Goal: Task Accomplishment & Management: Manage account settings

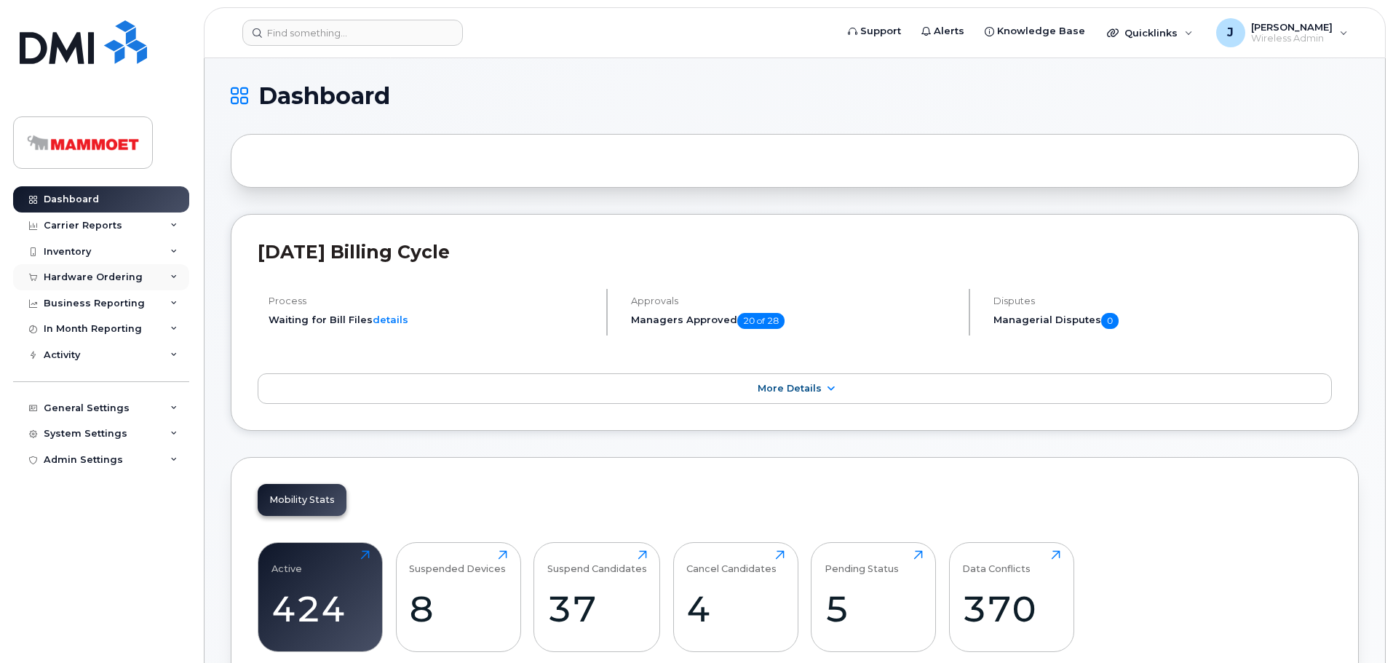
click at [135, 277] on div "Hardware Ordering" at bounding box center [93, 278] width 99 height 12
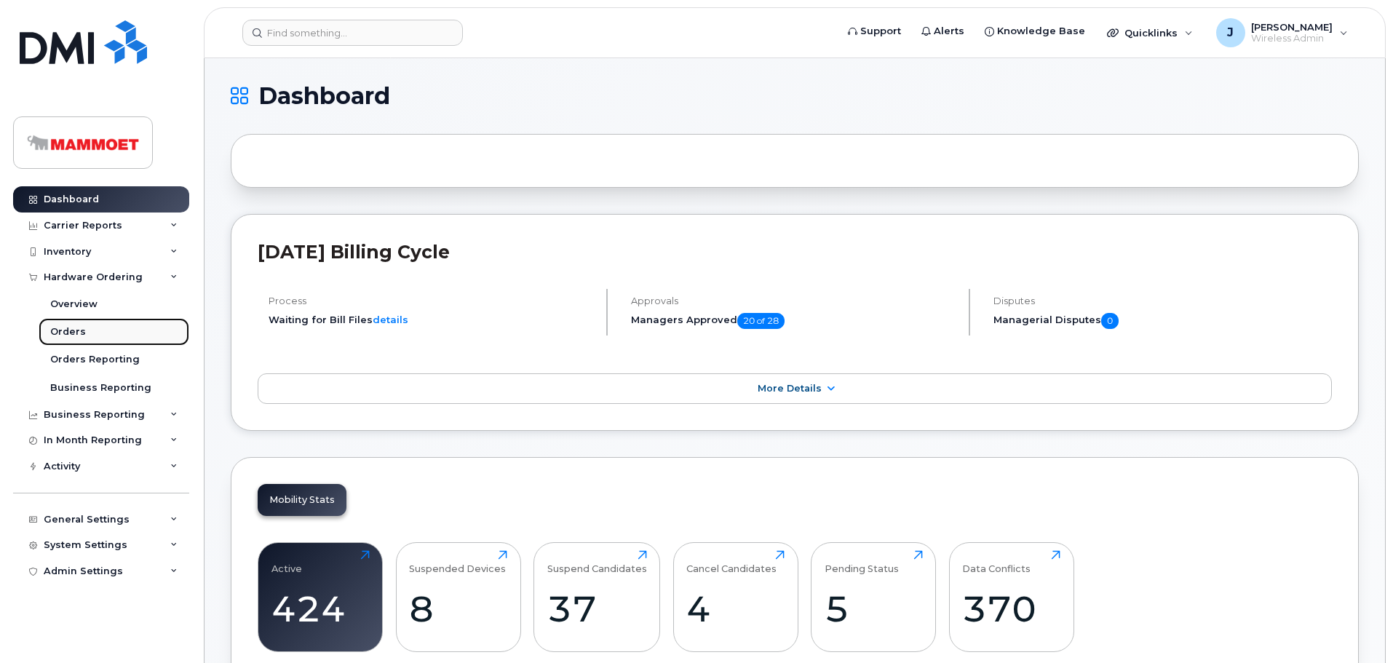
click at [74, 333] on div "Orders" at bounding box center [68, 331] width 36 height 13
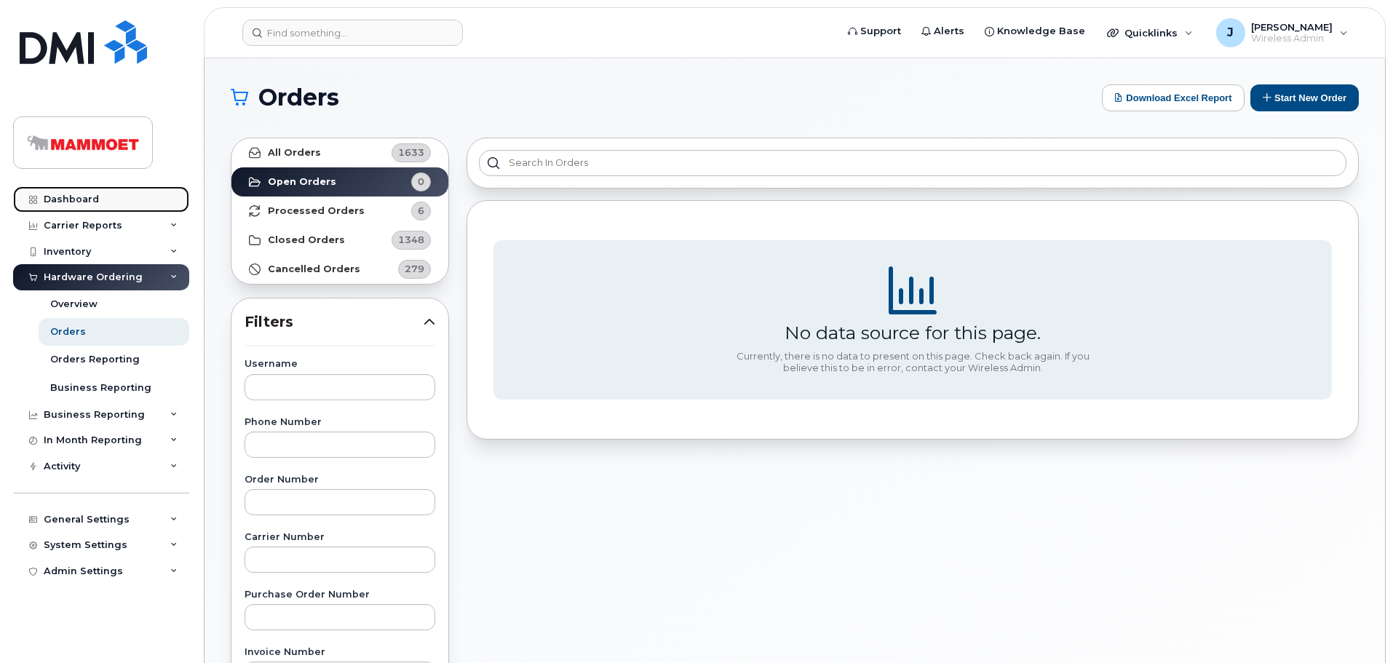
click at [86, 194] on div "Dashboard" at bounding box center [71, 200] width 55 height 12
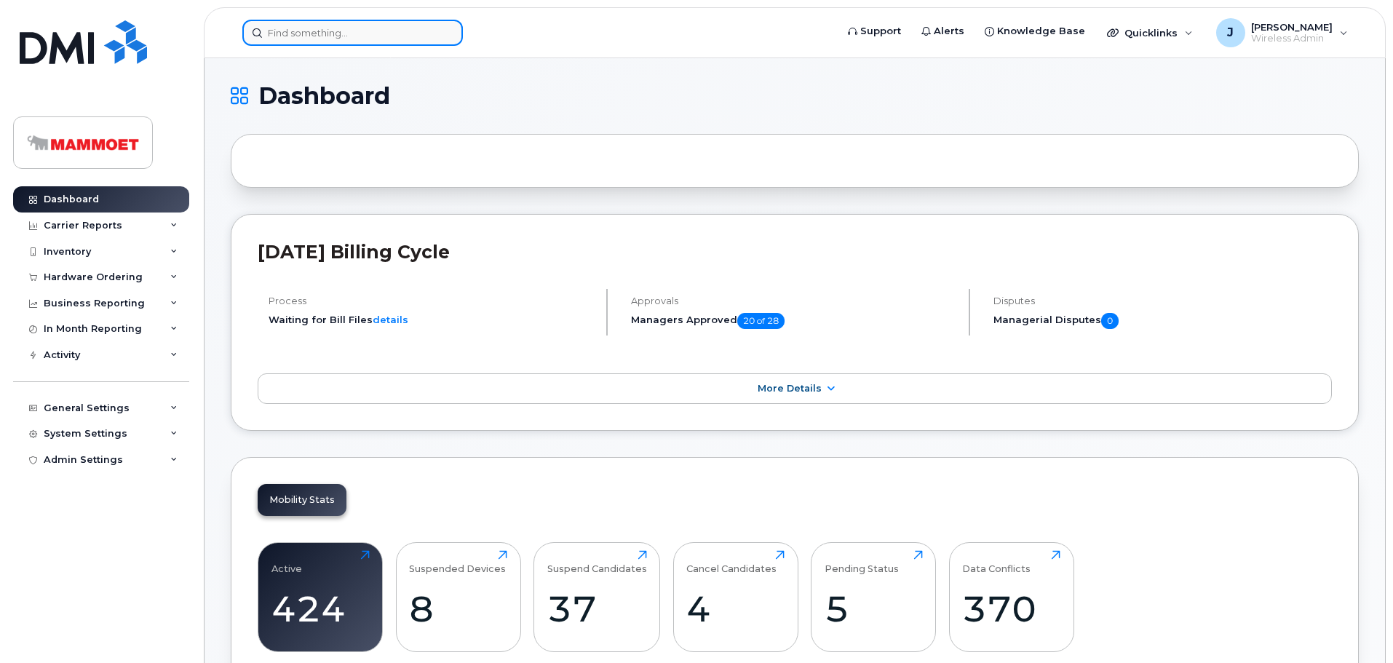
click at [293, 37] on input at bounding box center [352, 33] width 221 height 26
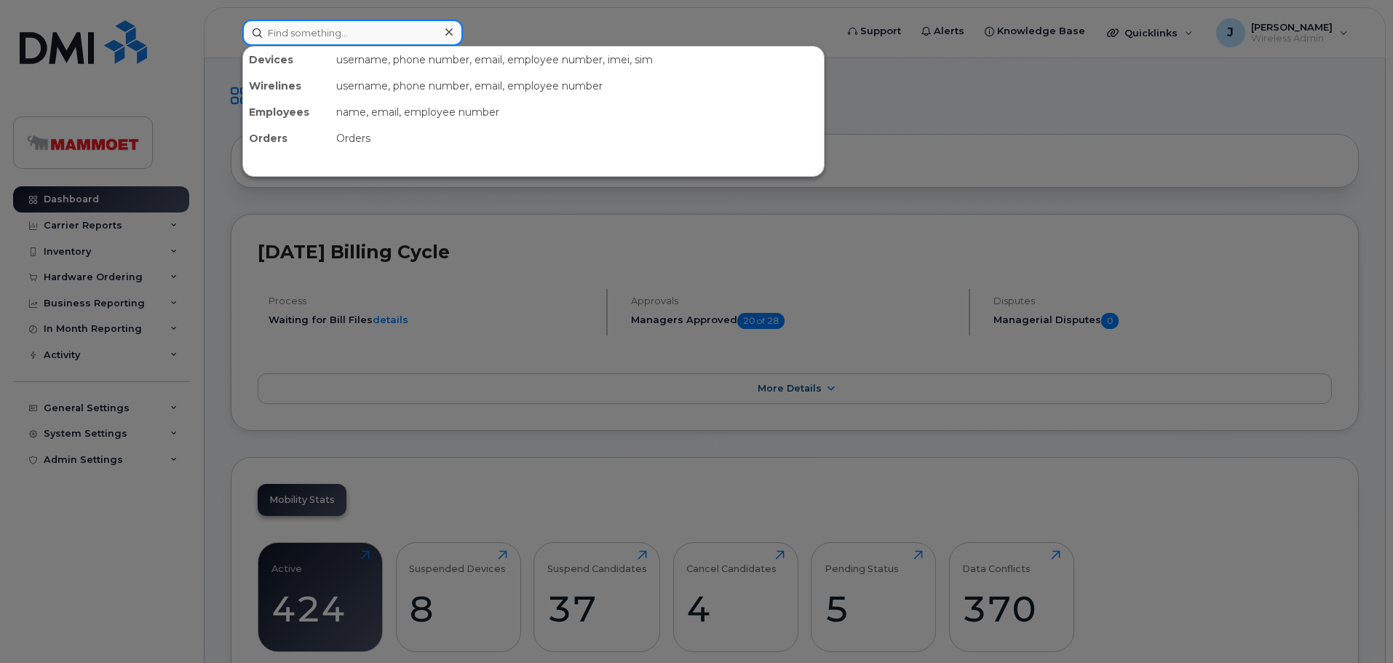
paste input "5873371348"
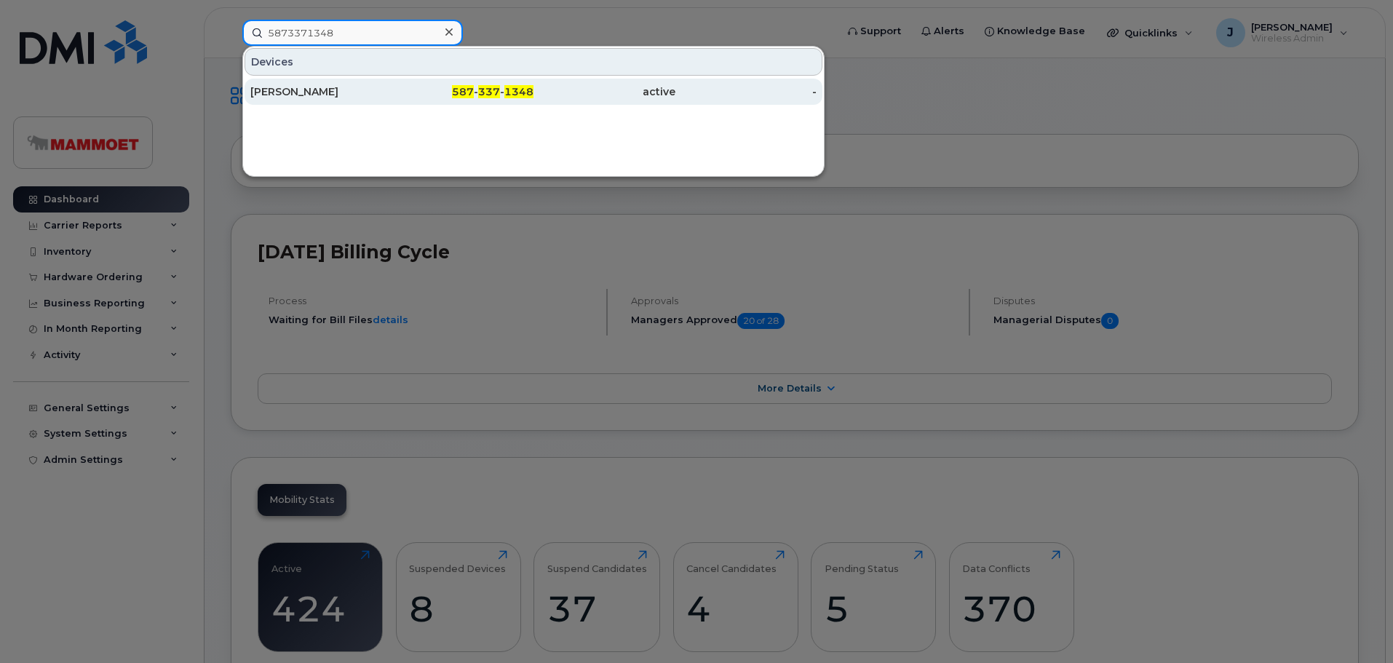
type input "5873371348"
click at [320, 87] on div "Mitchell McAvoy" at bounding box center [321, 91] width 142 height 15
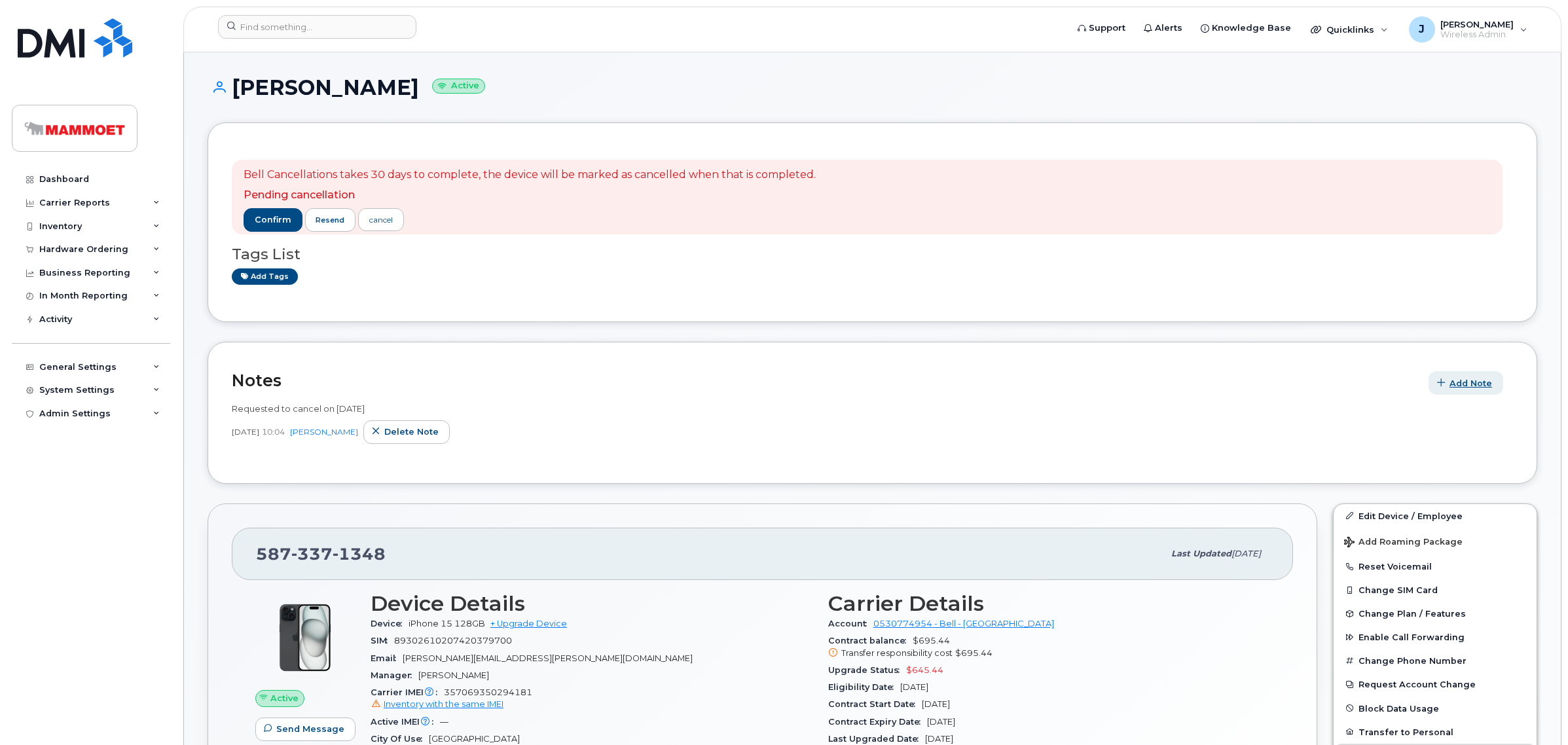
click at [1444, 381] on icon "button" at bounding box center [1441, 382] width 8 height 8
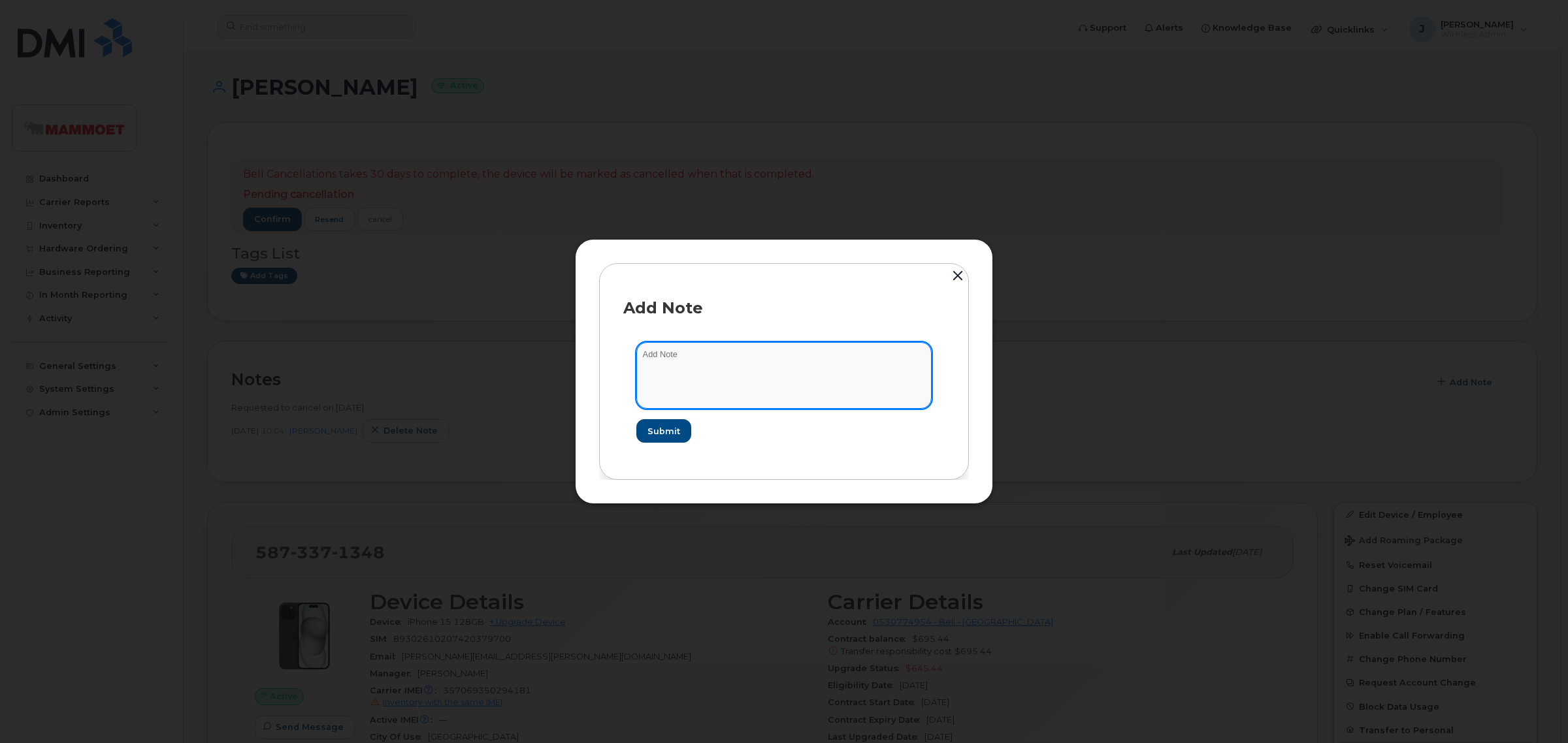
click at [647, 379] on textarea at bounding box center [784, 375] width 295 height 66
type textarea "Bell Cancellation confirmation received - Date set to"
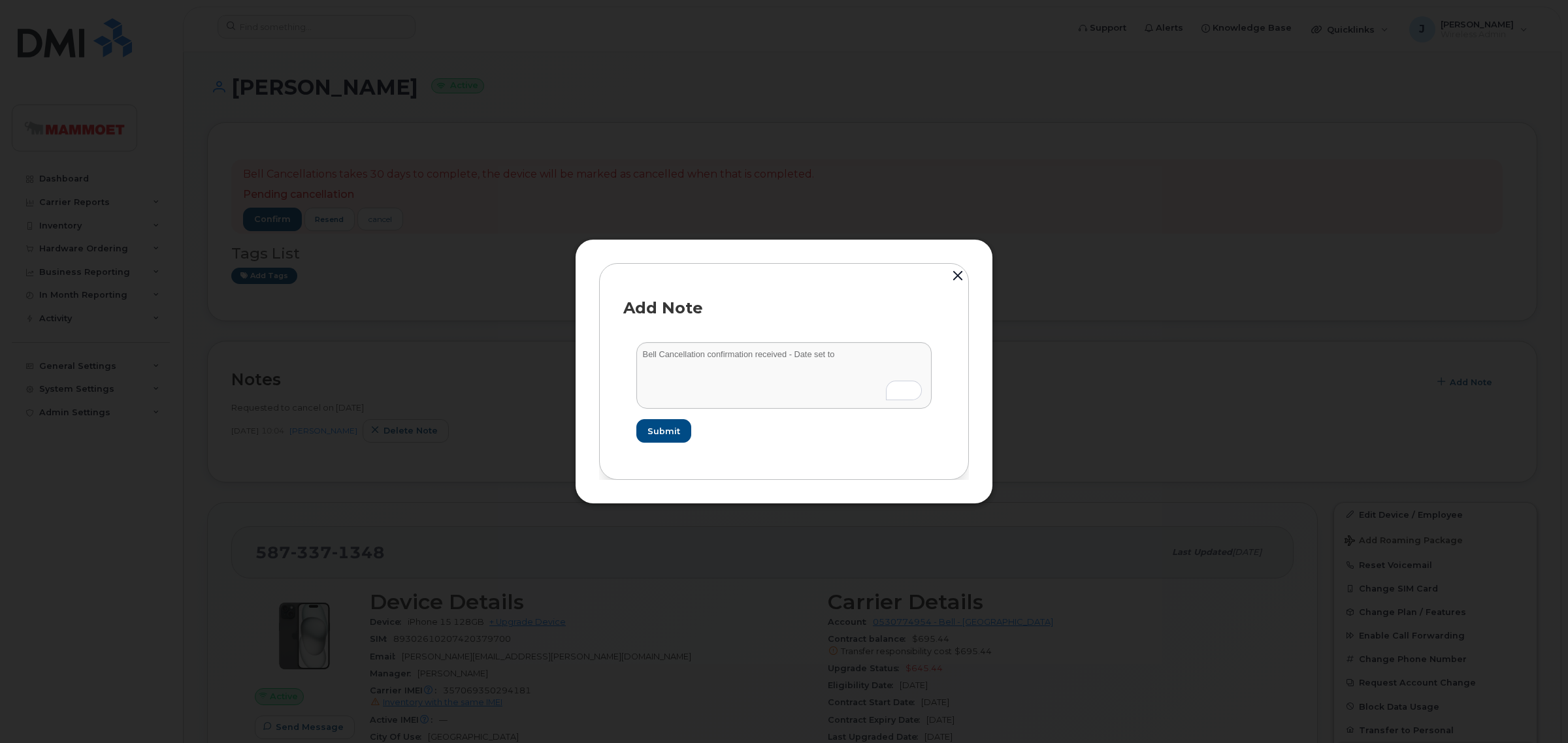
click at [955, 277] on button "button" at bounding box center [958, 277] width 20 height 29
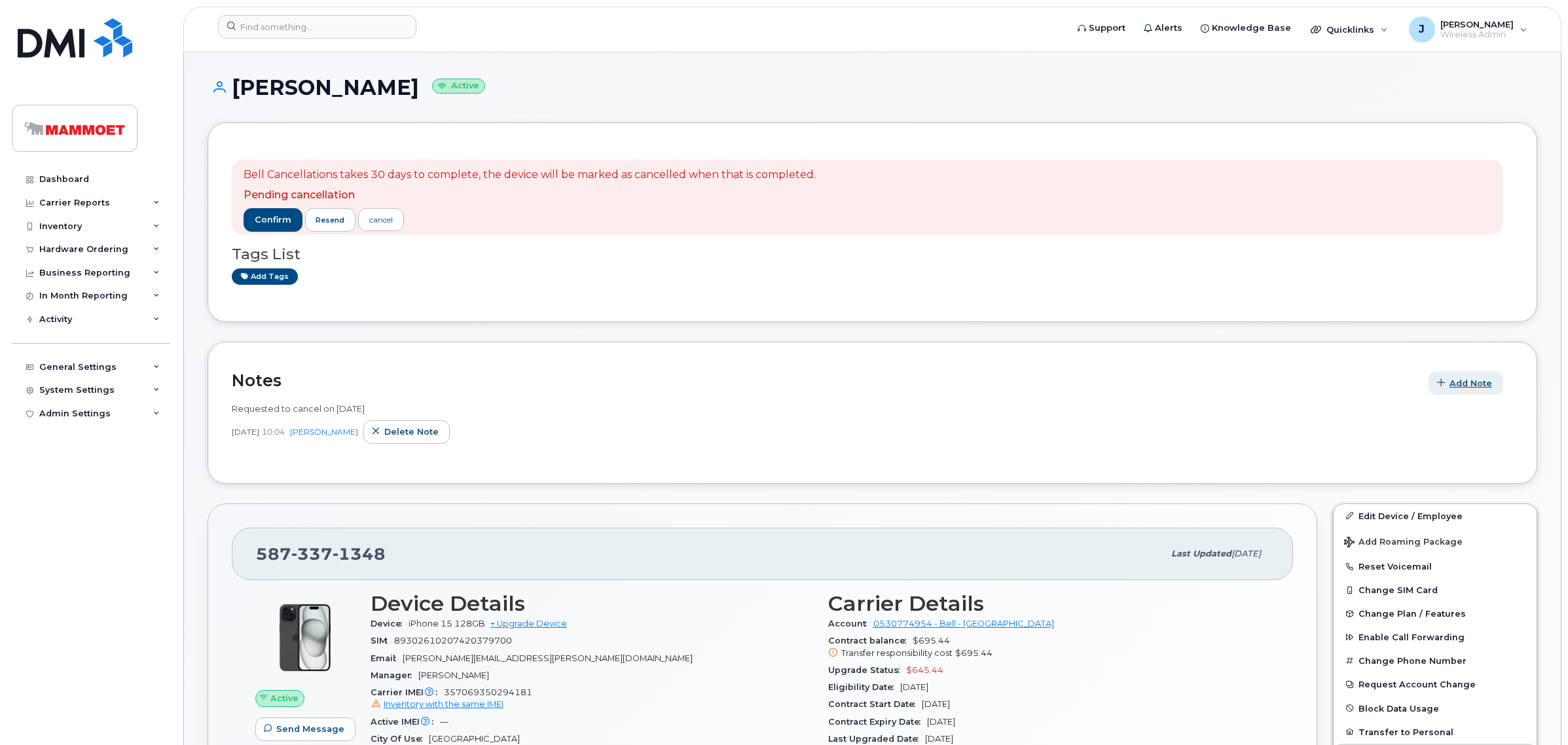
click at [1452, 377] on span "Add Note" at bounding box center [1471, 383] width 42 height 13
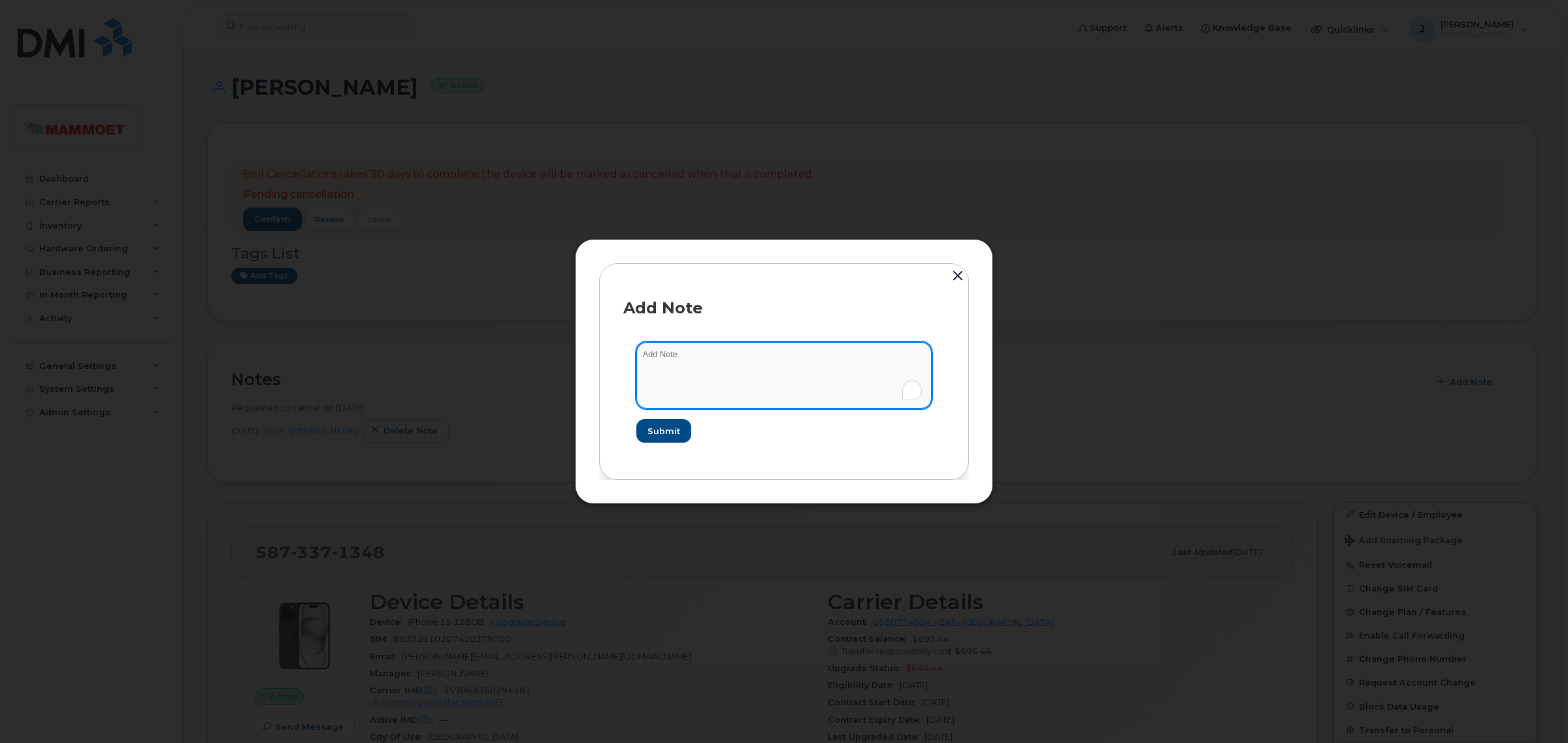
click at [723, 350] on textarea "To enrich screen reader interactions, please activate Accessibility in Grammarl…" at bounding box center [784, 375] width 295 height 66
type textarea "Bell cancellation confirmation received - Set to Nov 3 2025"
drag, startPoint x: 861, startPoint y: 352, endPoint x: 629, endPoint y: 352, distance: 232.0
click at [629, 352] on form "Bell cancellation confirmation received - Set to Nov 3 2025 Submit" at bounding box center [784, 392] width 321 height 127
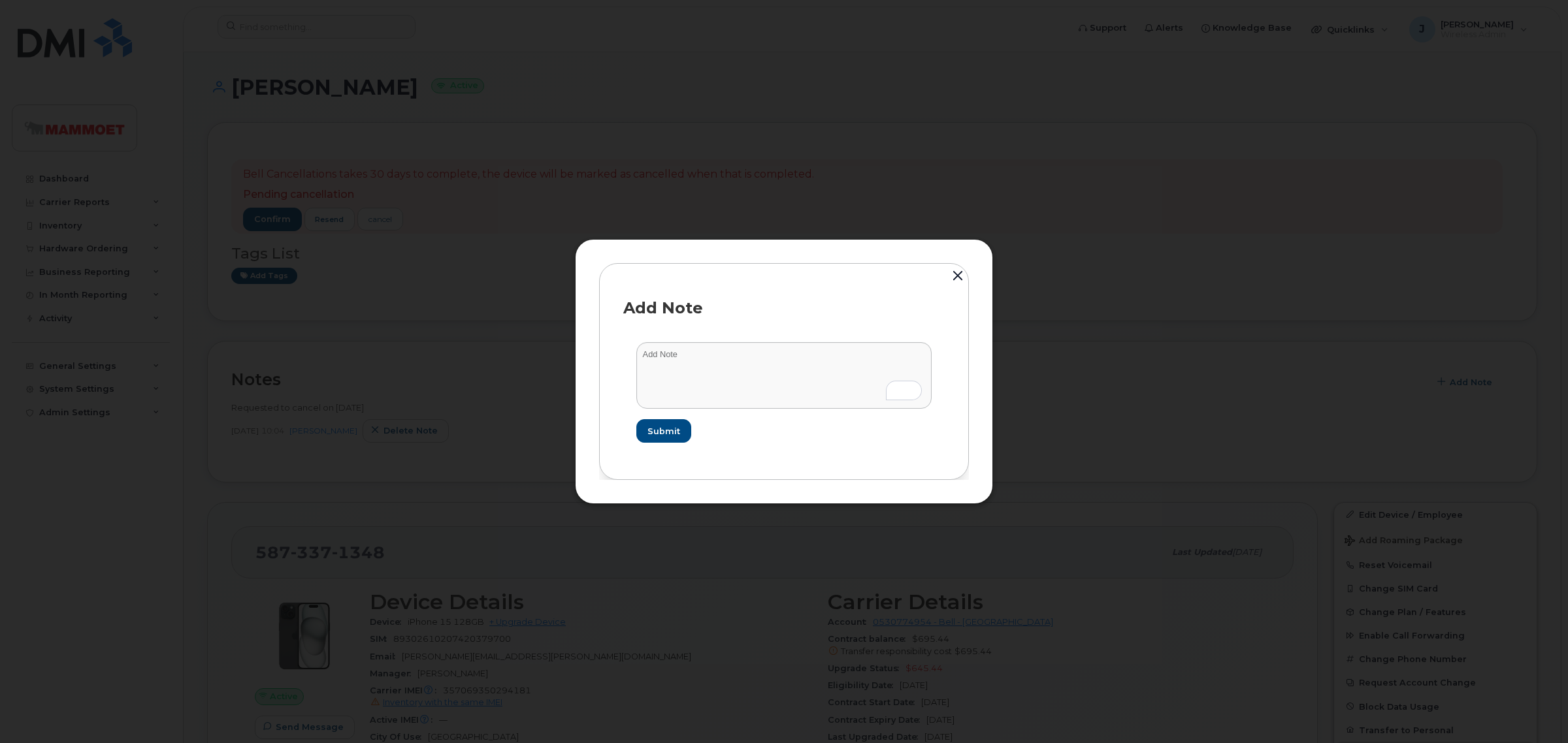
click at [956, 273] on button "button" at bounding box center [958, 277] width 20 height 29
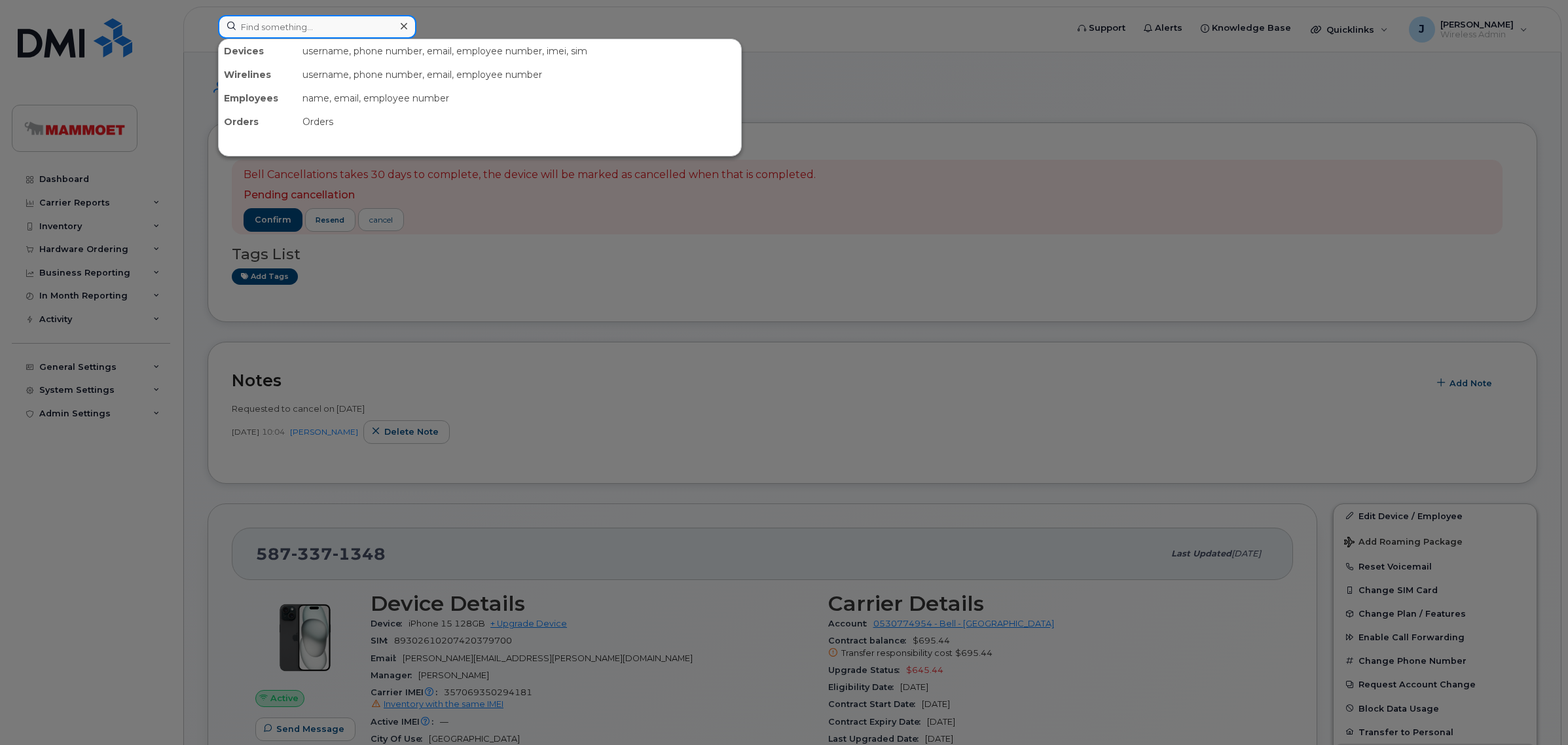
click at [247, 24] on input at bounding box center [317, 27] width 199 height 23
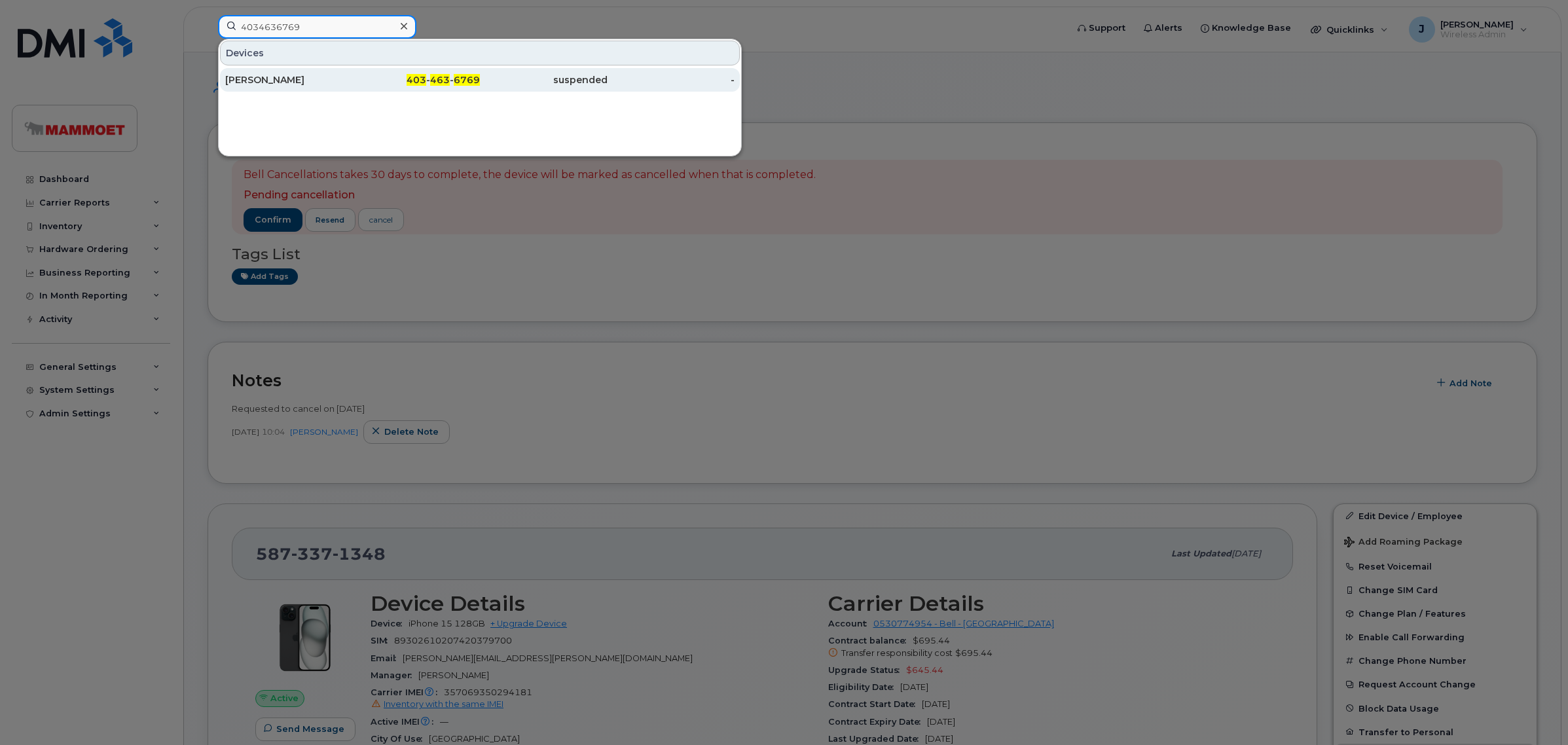
type input "4034636769"
click at [266, 78] on div "Dawn Chiasson" at bounding box center [289, 80] width 128 height 13
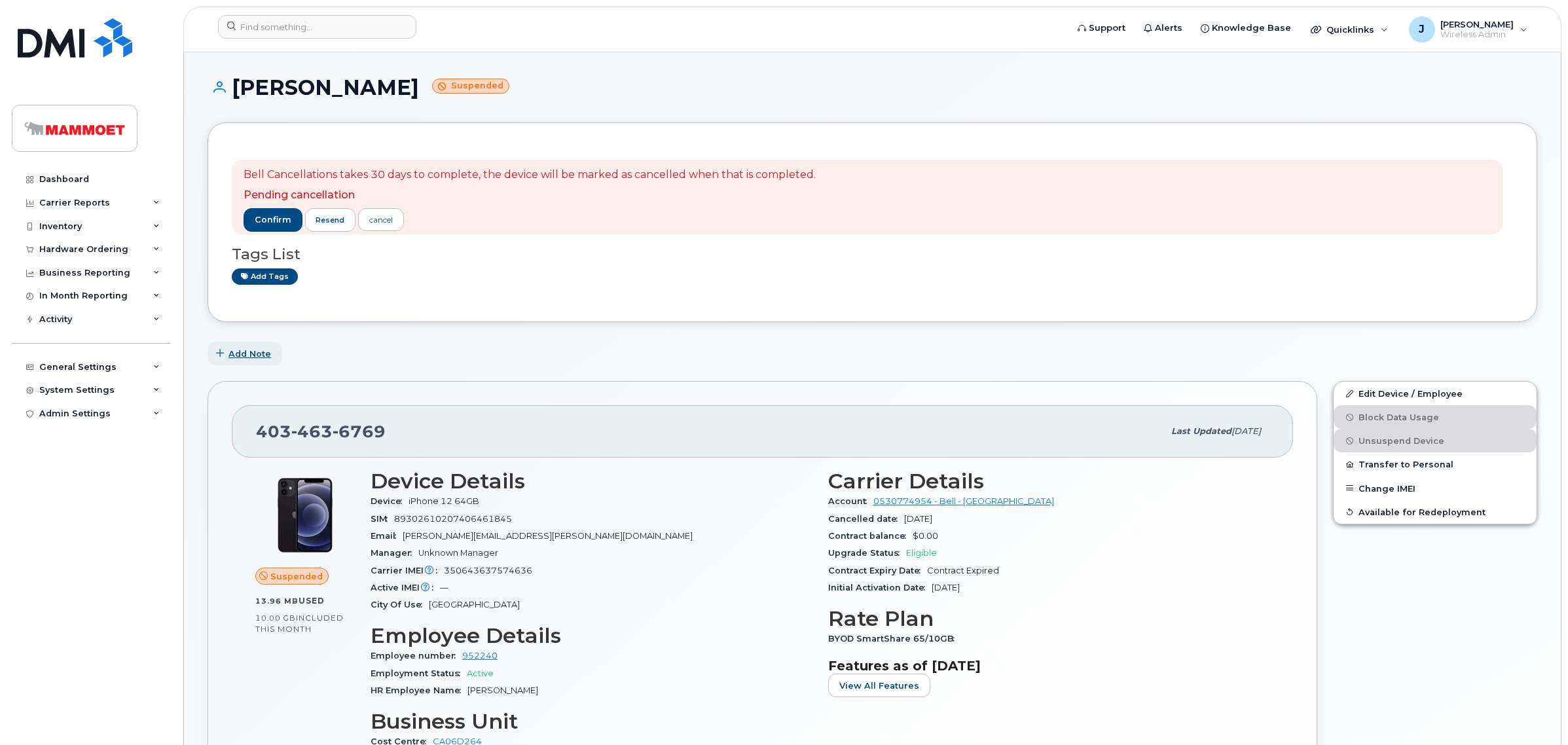
click at [246, 355] on span "Add Note" at bounding box center [249, 355] width 42 height 13
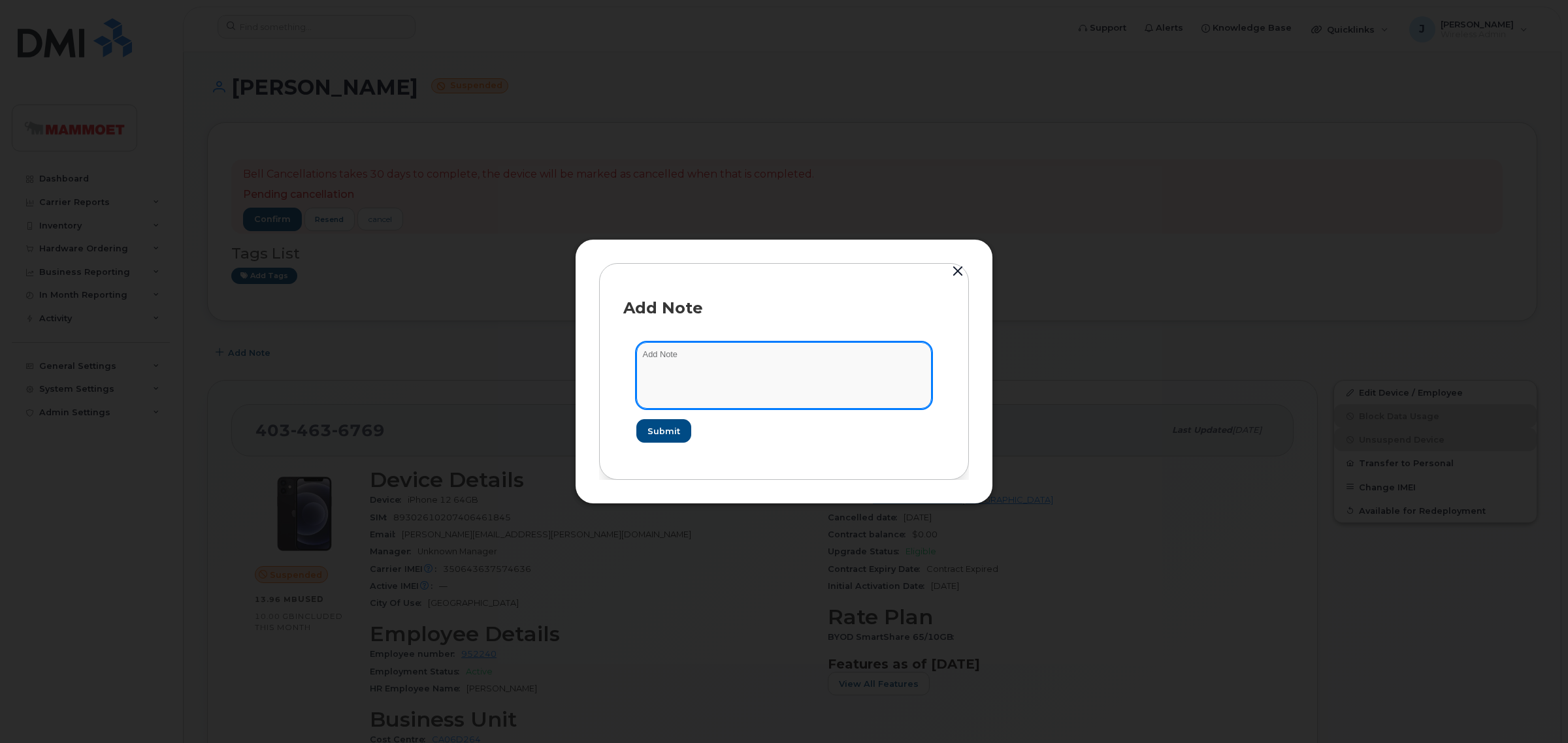
click at [704, 359] on textarea at bounding box center [784, 375] width 295 height 66
paste textarea "Bell cancellation confirmation received - Set to Nov 3 2025"
click at [837, 350] on textarea "Bell cancellation confirmation received - Set to Nov 3 2025" at bounding box center [784, 375] width 295 height 66
drag, startPoint x: 894, startPoint y: 347, endPoint x: 619, endPoint y: 347, distance: 275.0
click at [619, 347] on div "Add Note Bell cancellation confirmation received - Set to Nov 8 2025 Submit" at bounding box center [784, 372] width 370 height 217
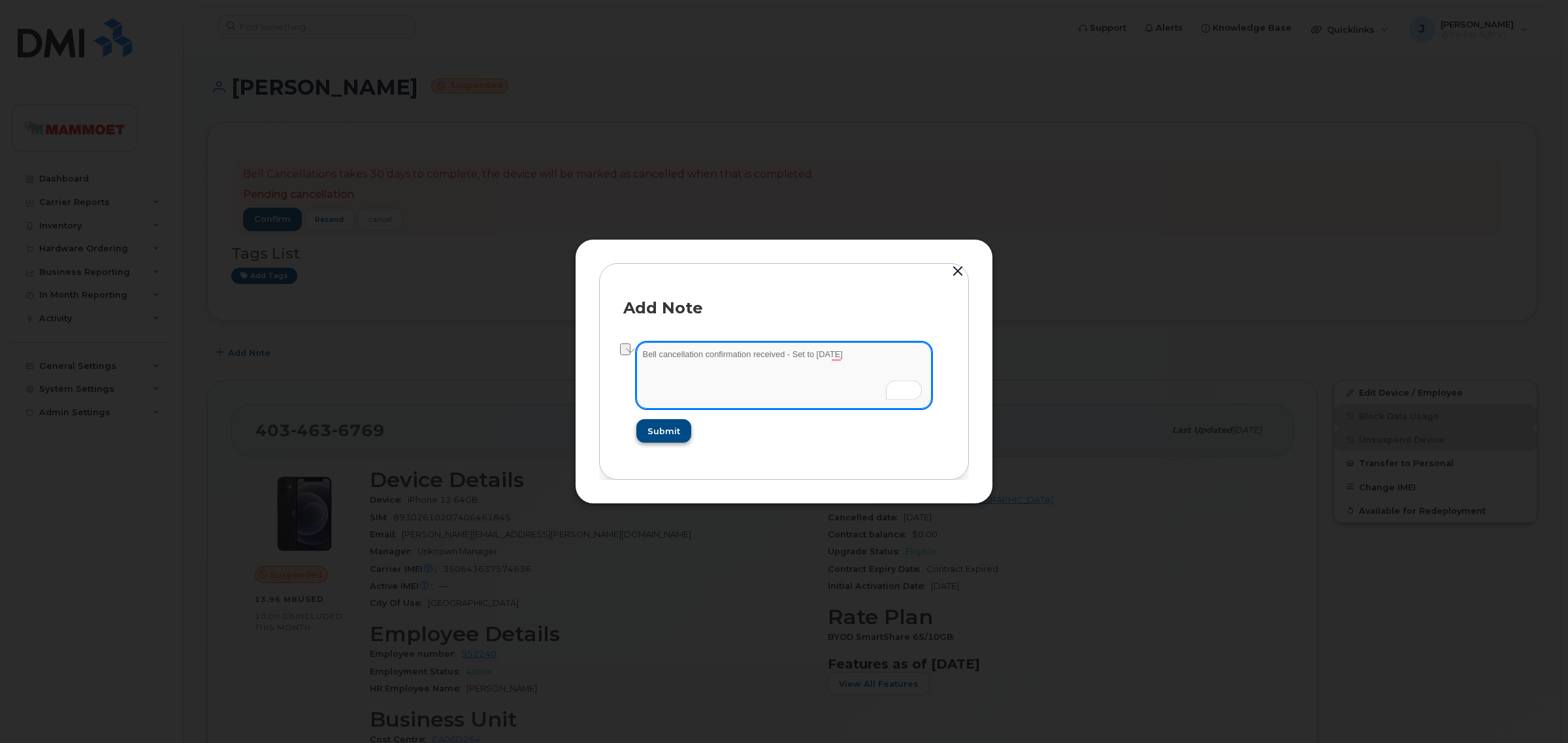
type textarea "Bell cancellation confirmation received - Set to Nov 8 2025"
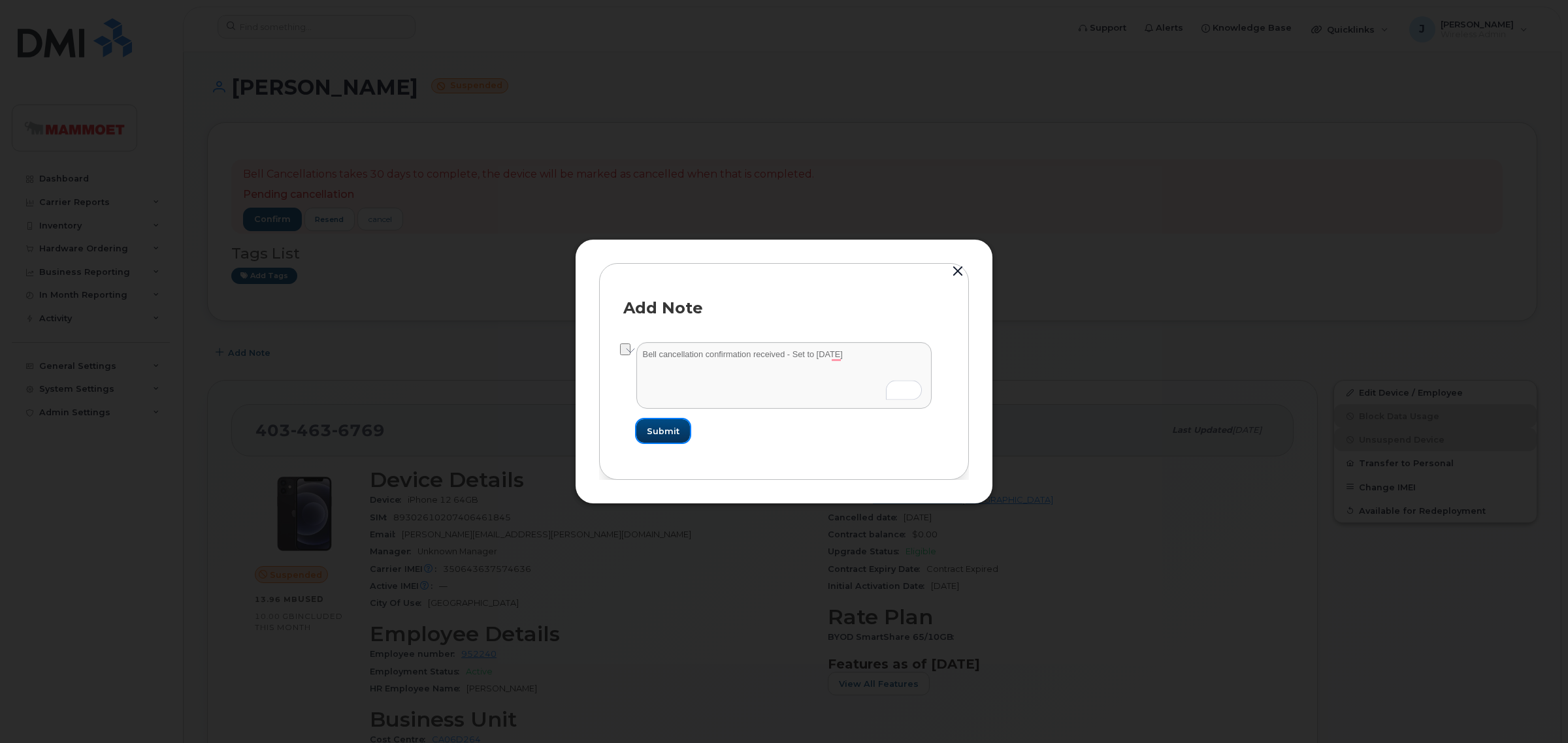
click at [670, 430] on span "Submit" at bounding box center [663, 432] width 32 height 13
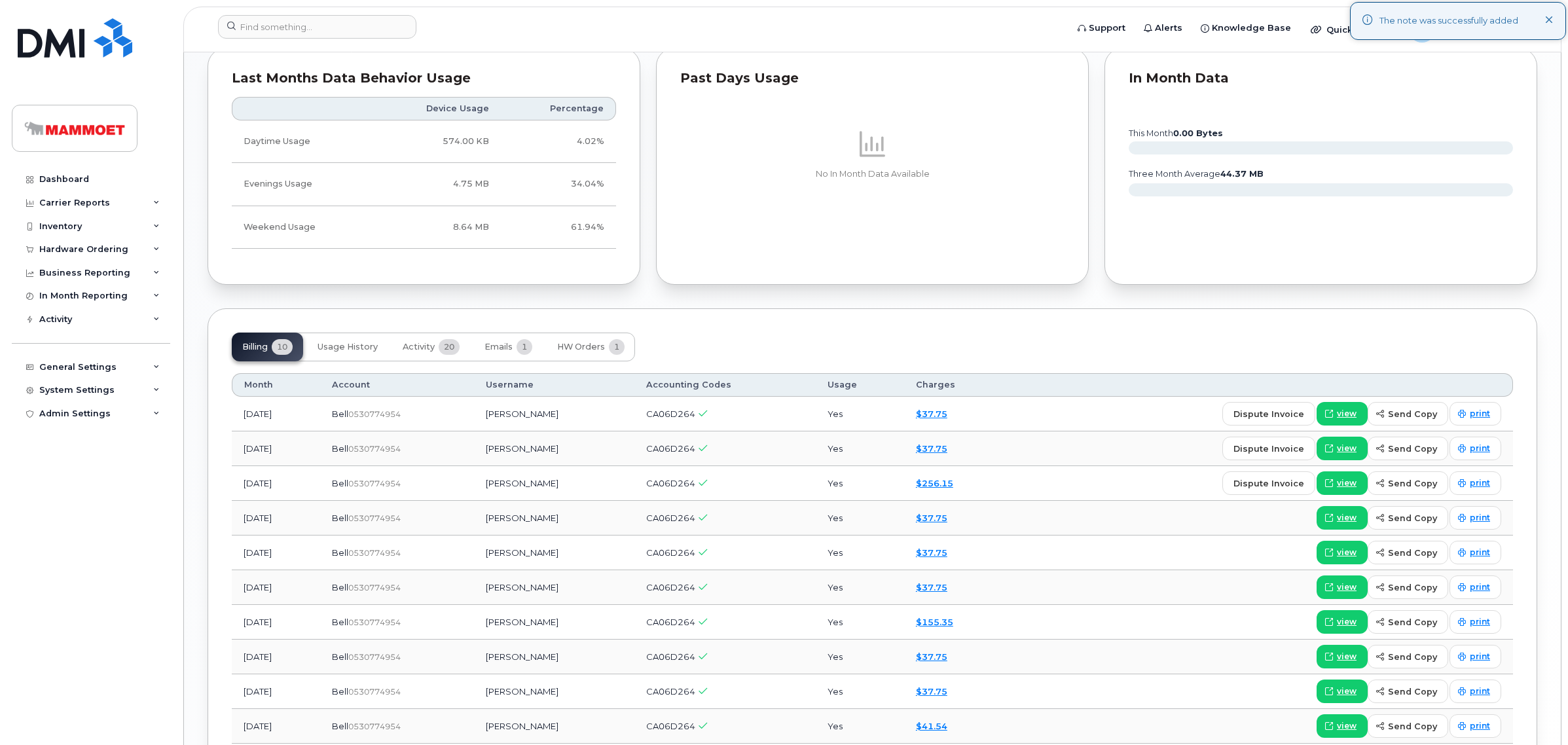
scroll to position [983, 0]
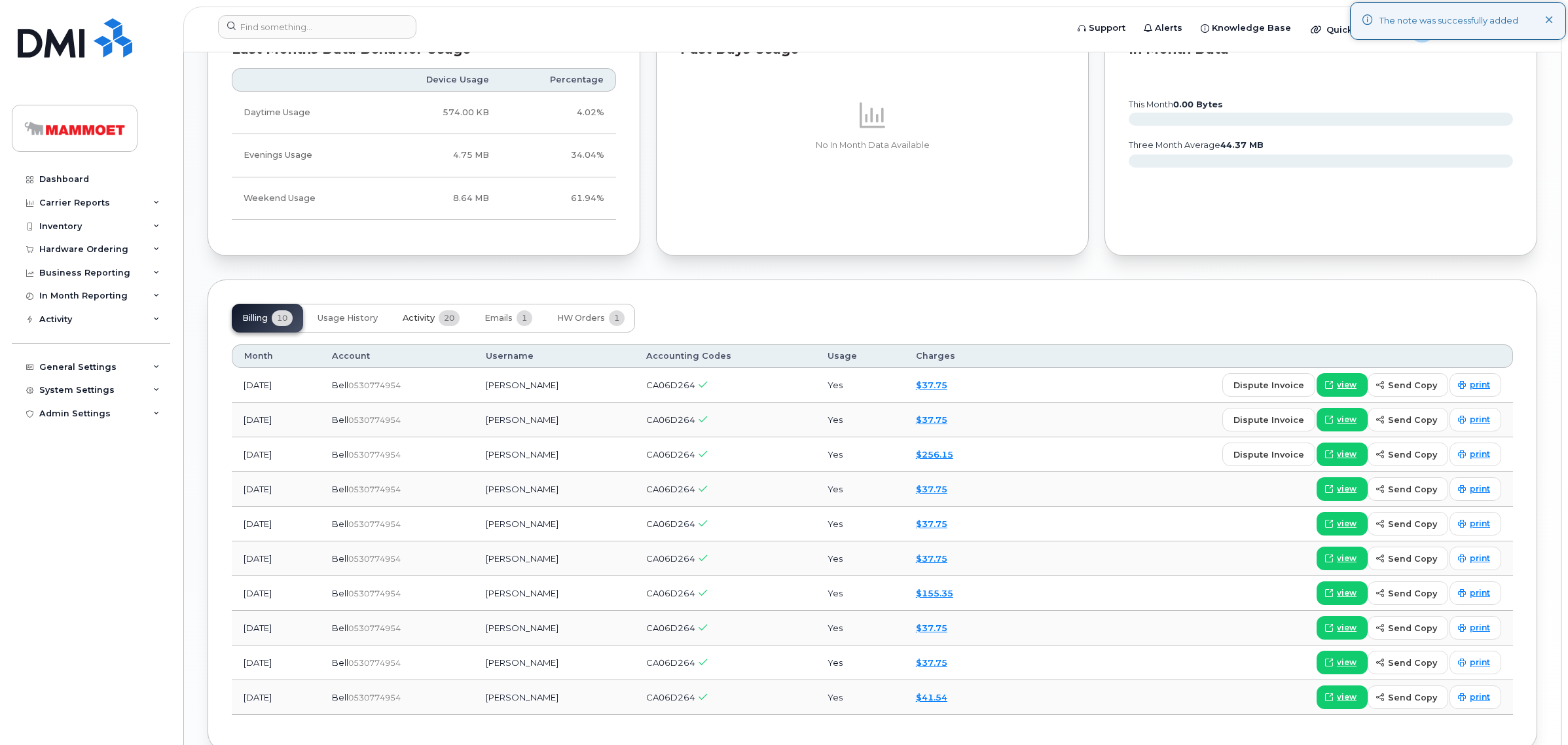
click at [420, 321] on span "Activity" at bounding box center [419, 319] width 32 height 11
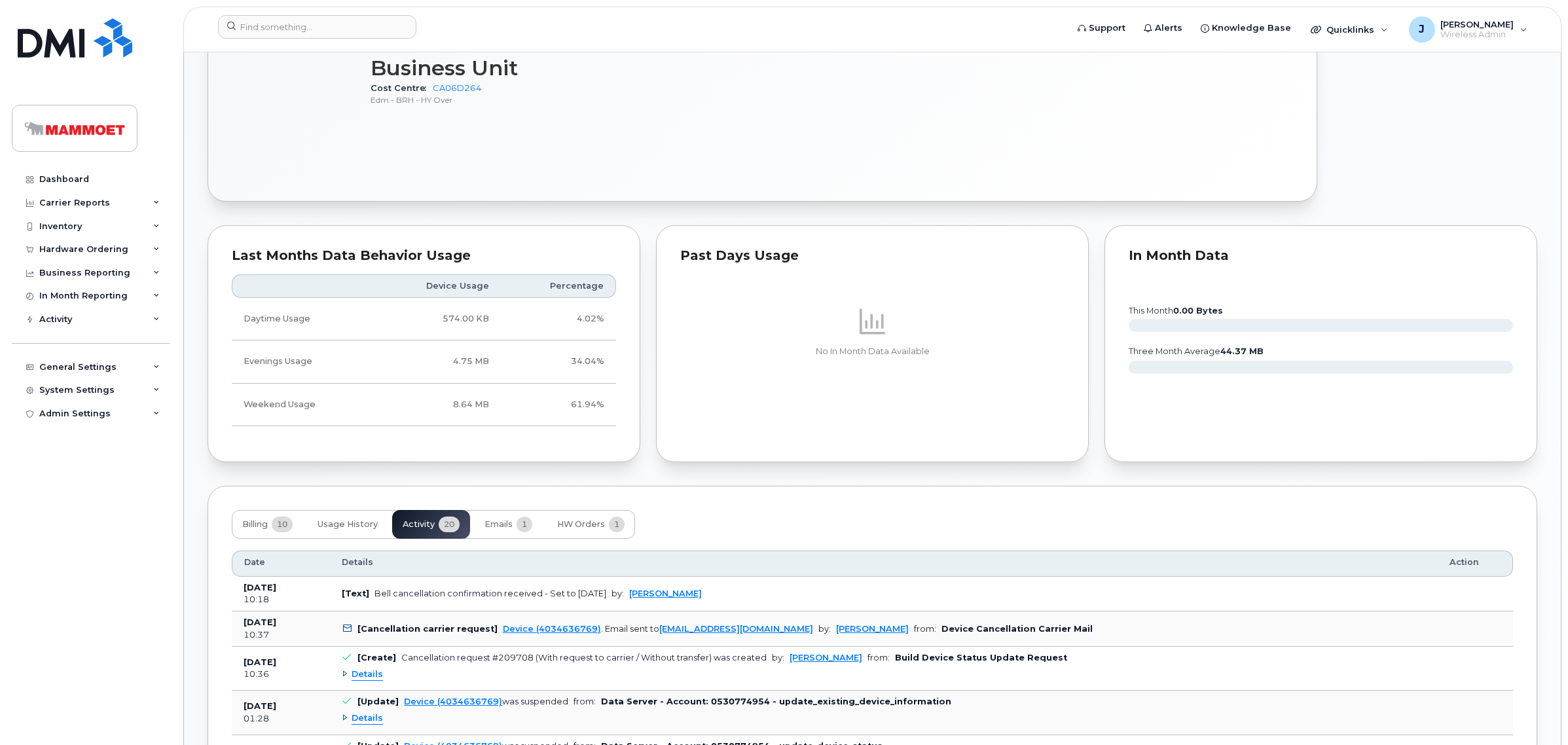
scroll to position [573, 0]
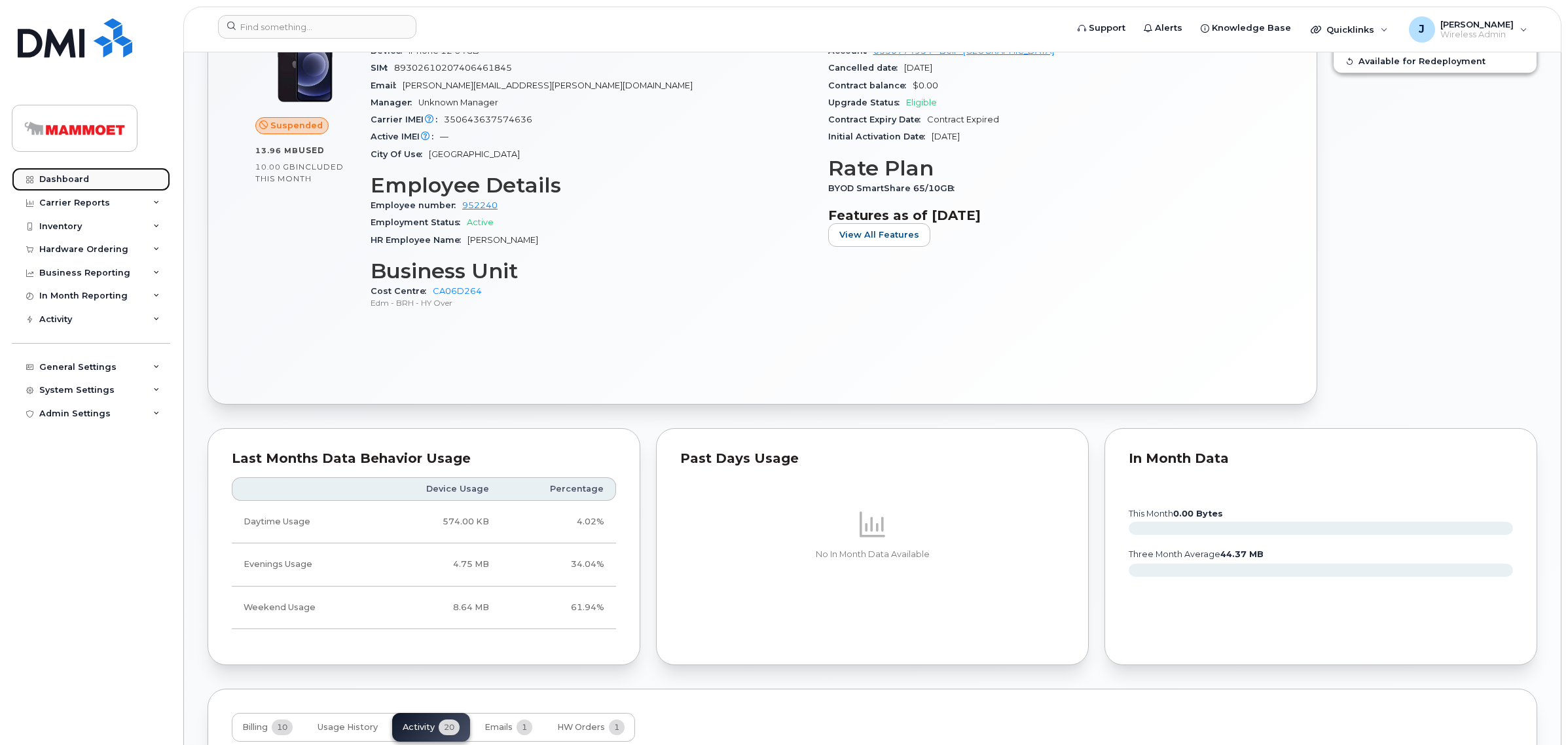
click at [82, 180] on div "Dashboard" at bounding box center [64, 180] width 49 height 11
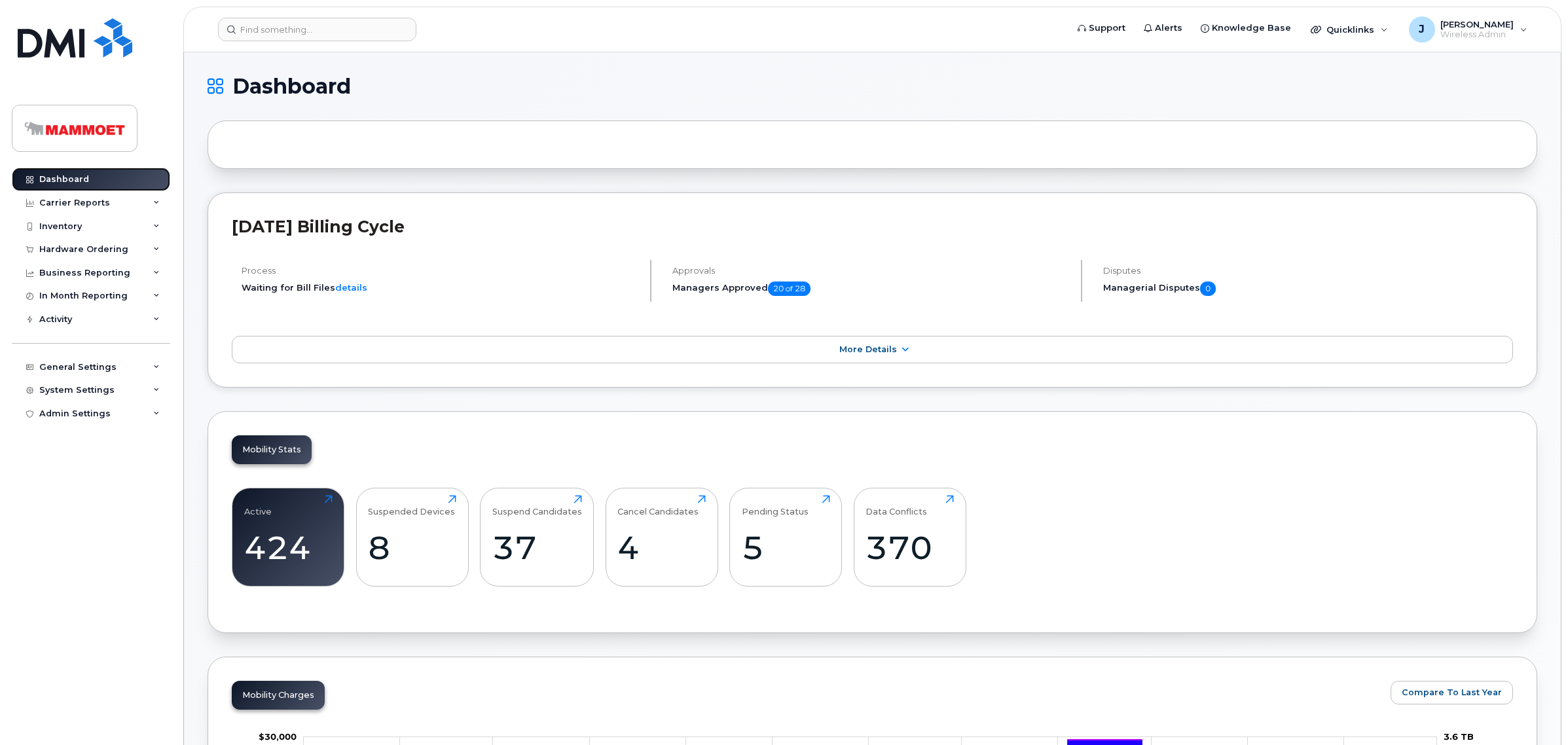
click at [57, 170] on link "Dashboard" at bounding box center [91, 179] width 158 height 23
click at [345, 22] on input at bounding box center [317, 30] width 199 height 23
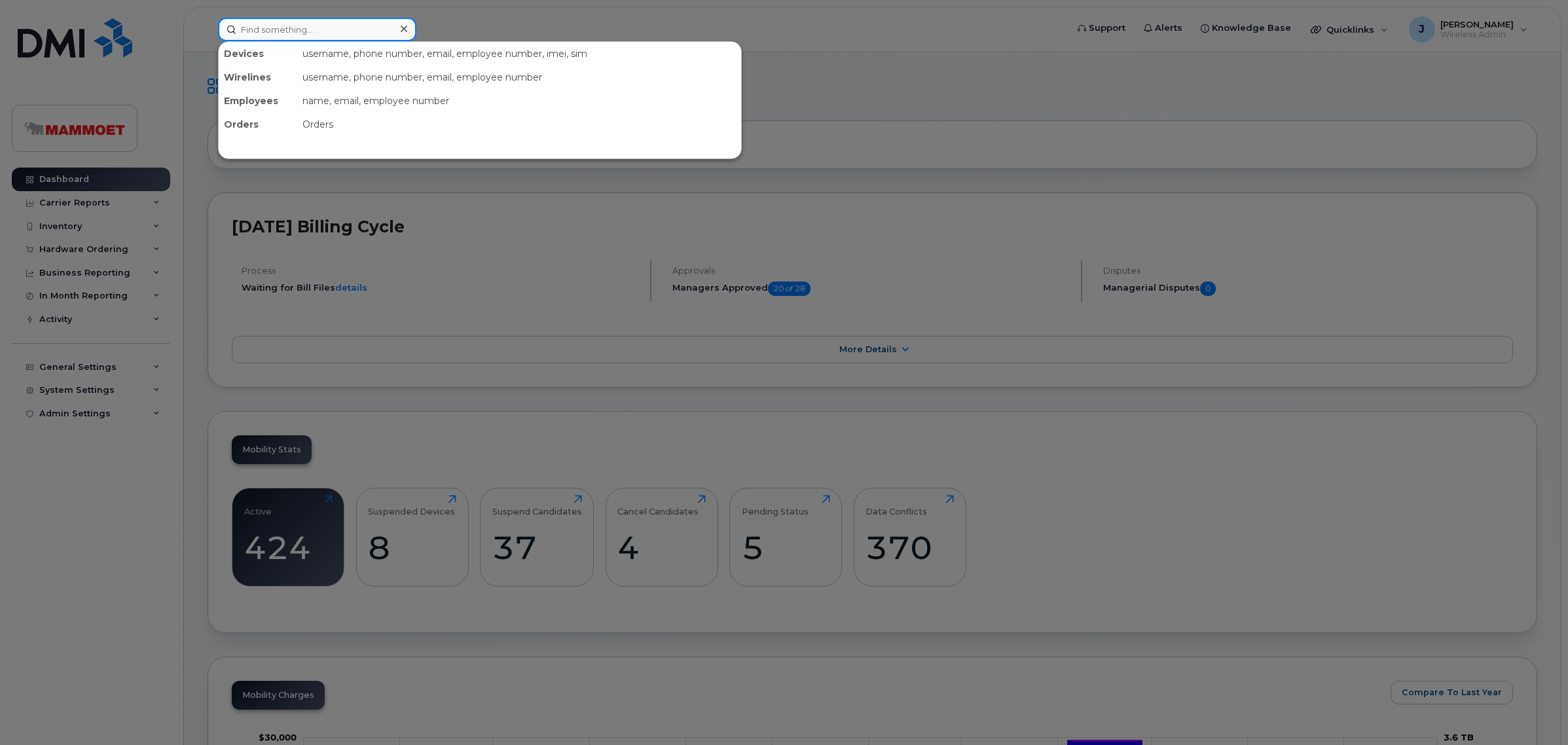
paste input "5873371348"
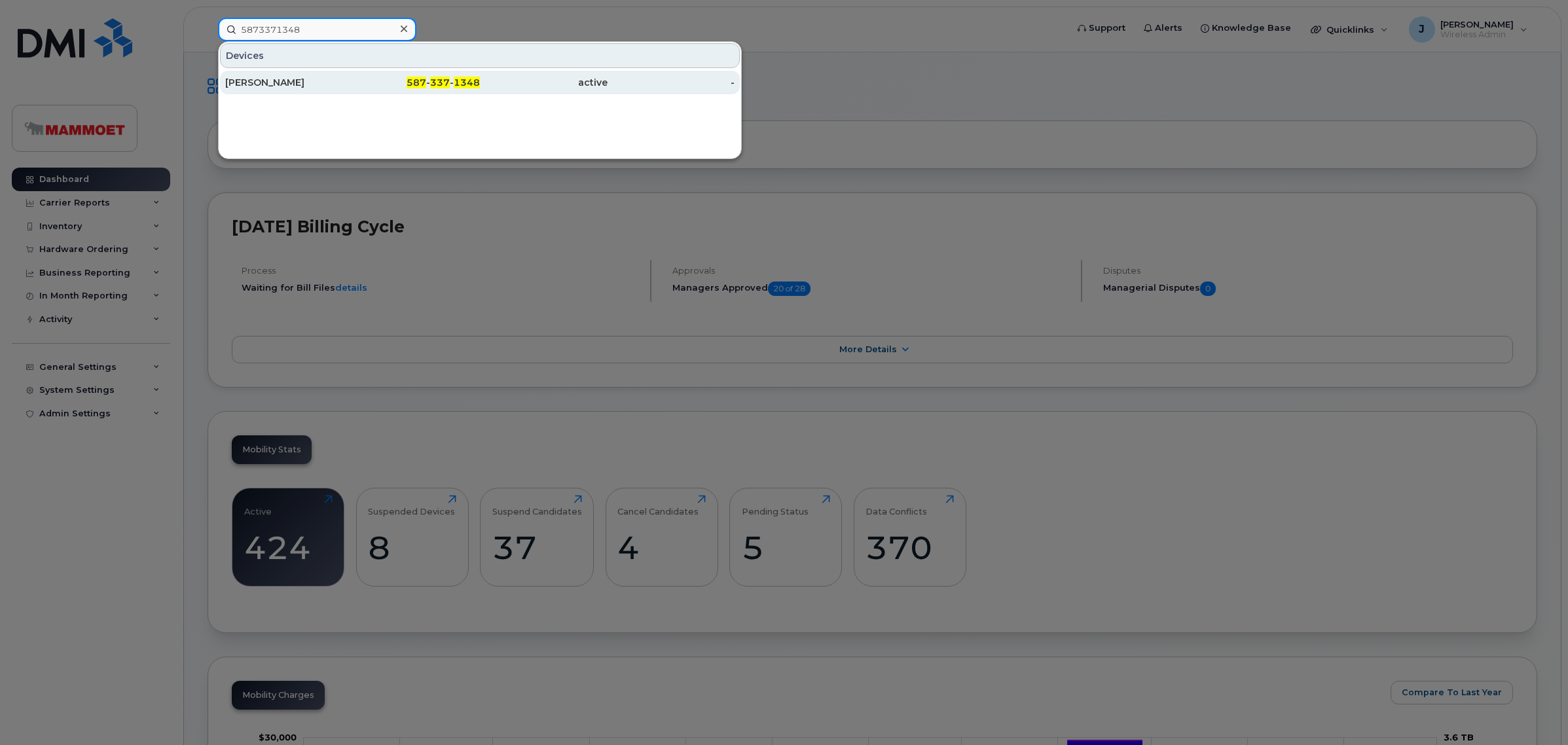
type input "5873371348"
click at [282, 82] on div "Mitchell McAvoy" at bounding box center [289, 82] width 128 height 13
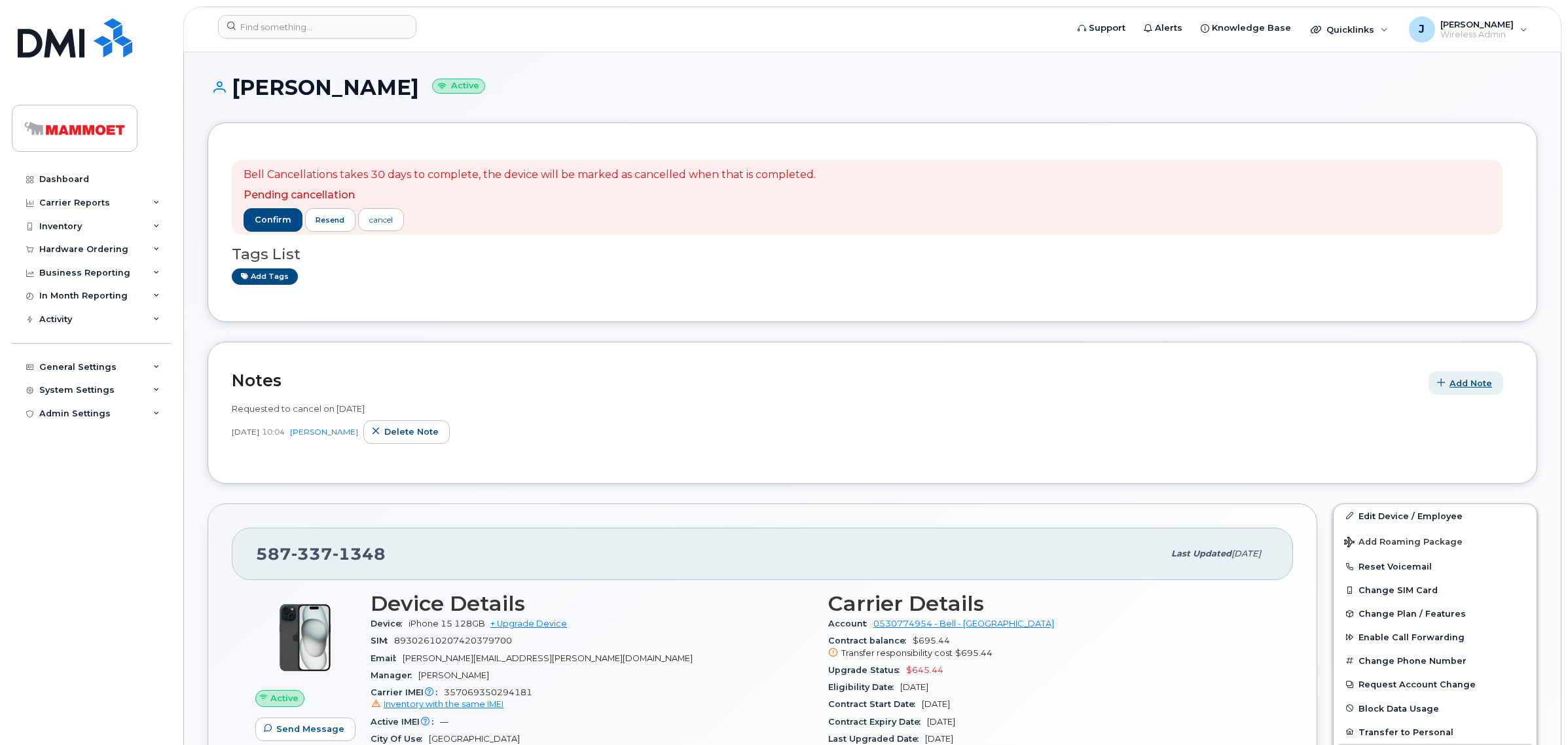
click at [1445, 385] on icon "button" at bounding box center [1441, 382] width 8 height 8
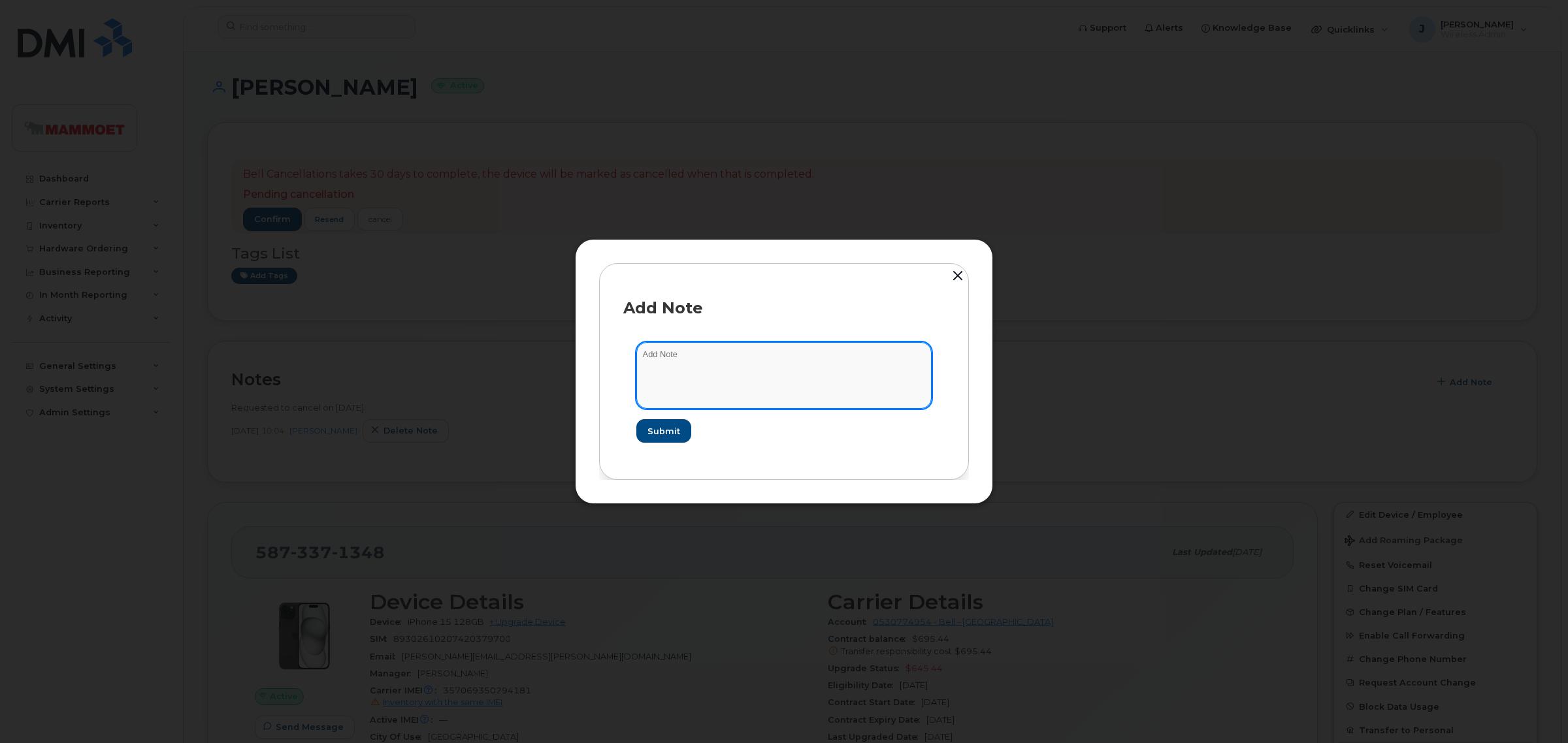
click at [719, 363] on textarea at bounding box center [784, 375] width 295 height 66
type textarea "C"
type textarea "Cancellation is set to Nov 09 25 - Comfirmation email received"
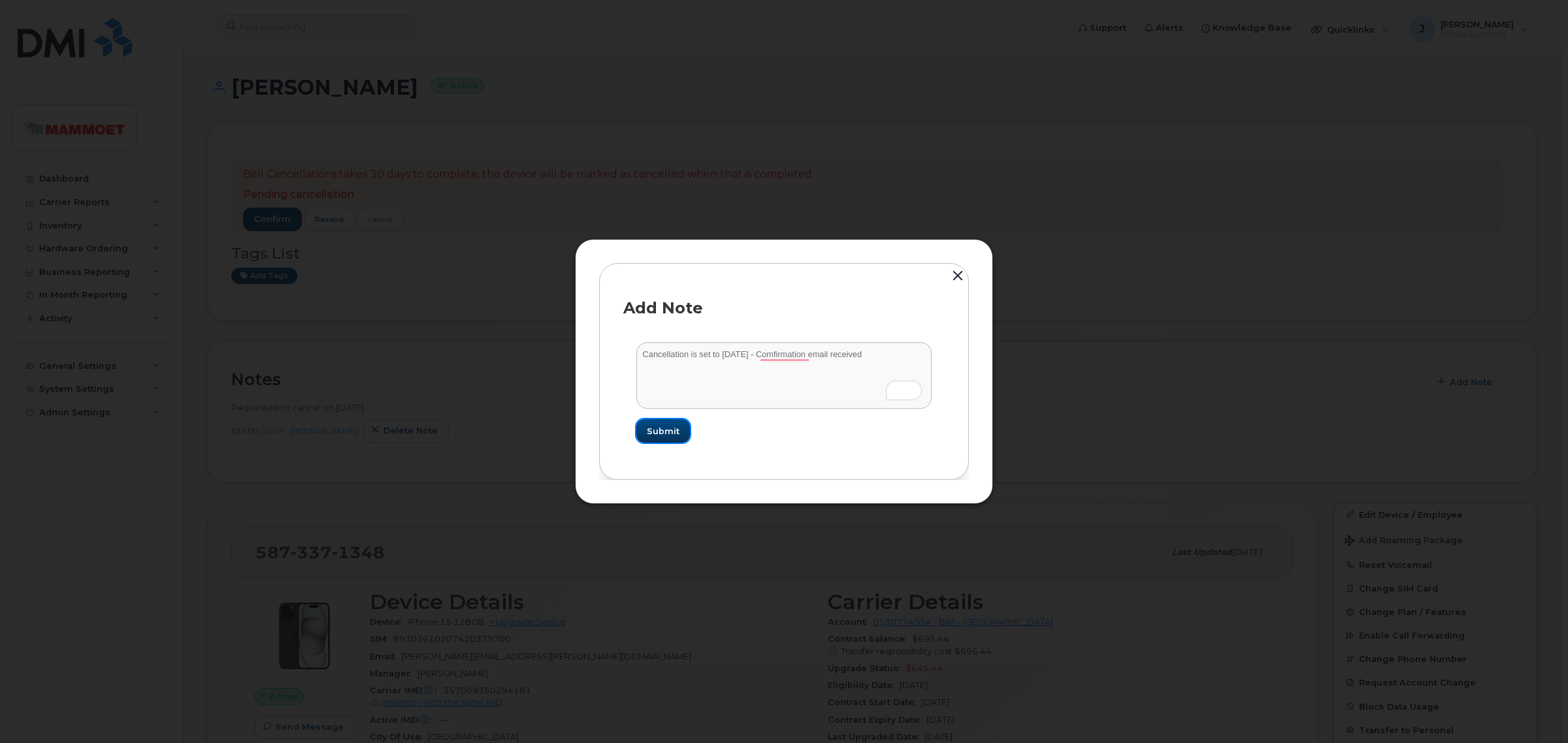
click at [654, 431] on span "Submit" at bounding box center [663, 432] width 32 height 13
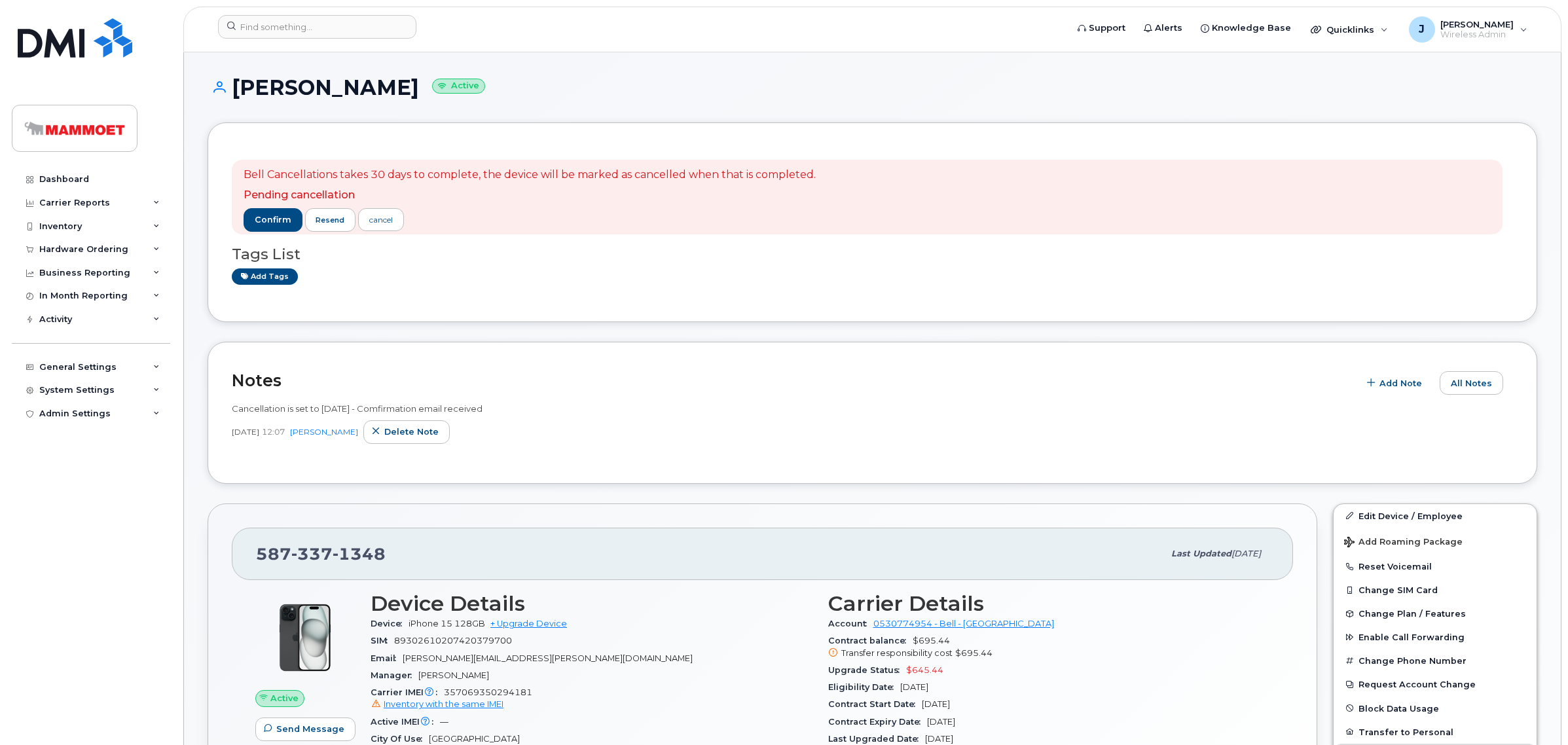
scroll to position [246, 0]
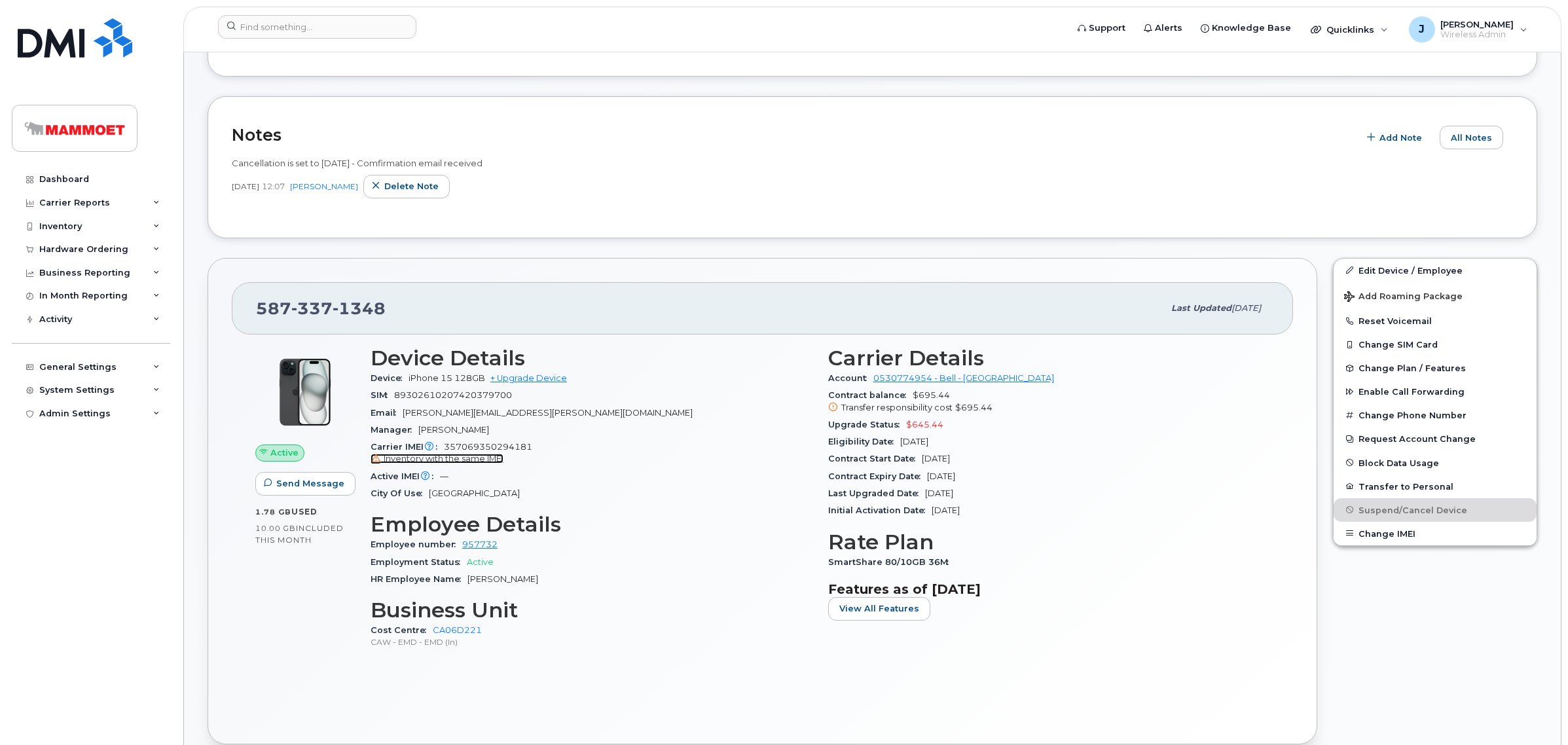
click at [473, 460] on span "Inventory with the same IMEI" at bounding box center [444, 458] width 120 height 10
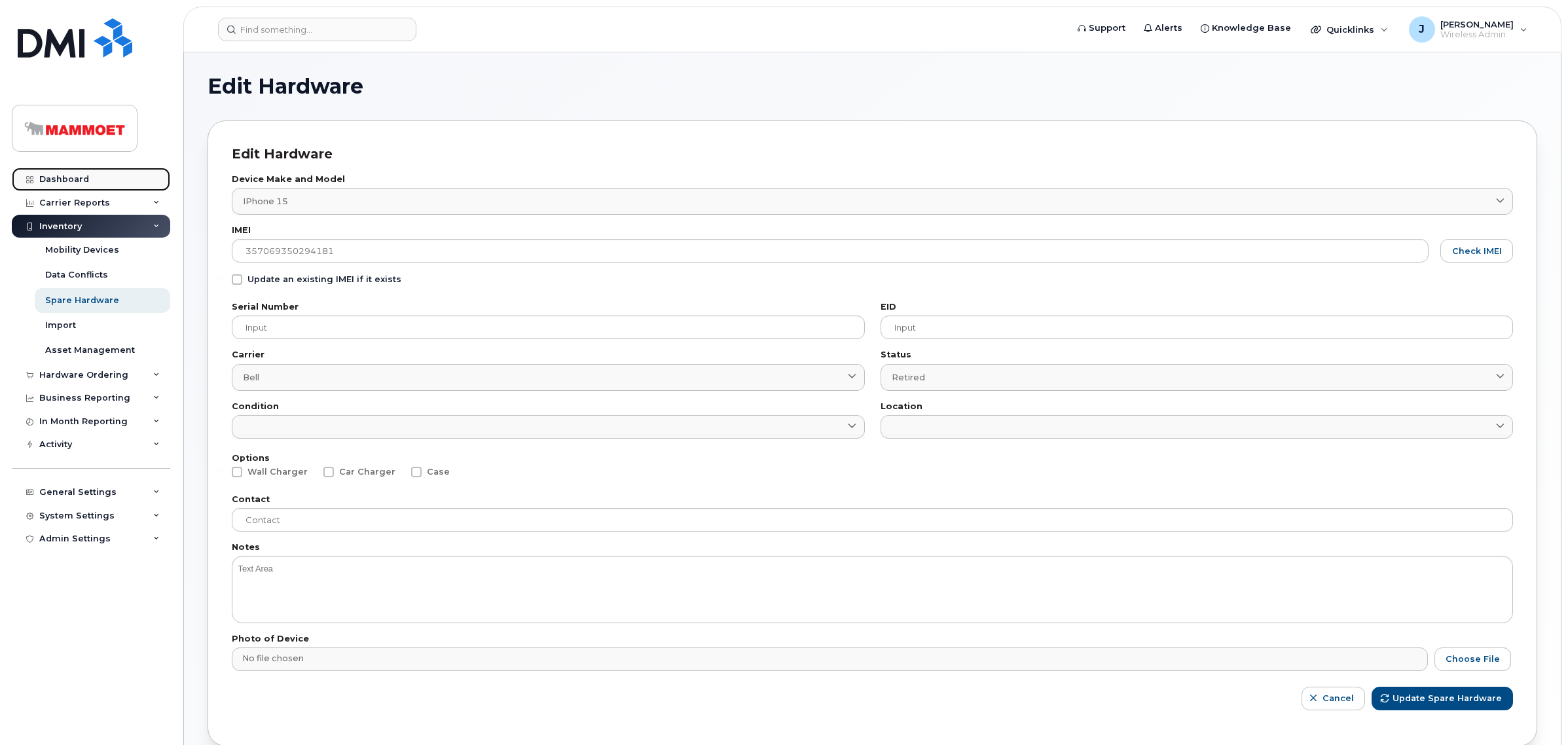
click at [60, 175] on div "Dashboard" at bounding box center [64, 180] width 49 height 11
